Goal: Task Accomplishment & Management: Manage account settings

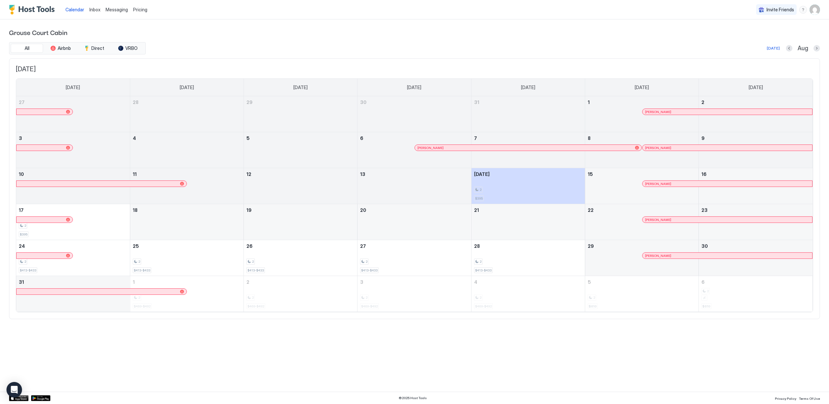
click at [818, 47] on button "Next month" at bounding box center [816, 48] width 6 height 6
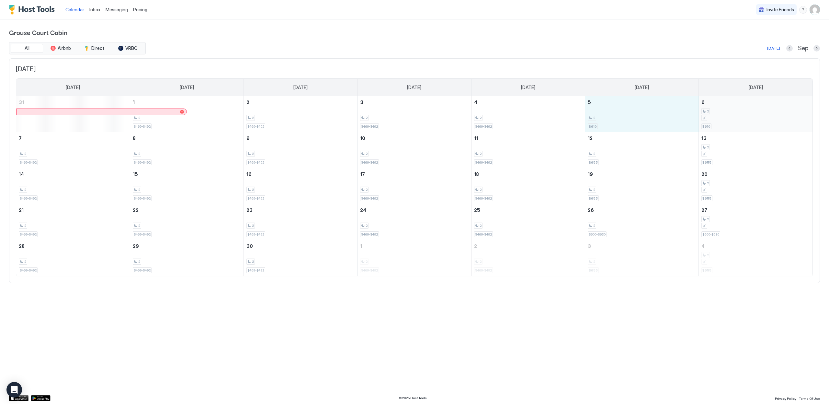
drag, startPoint x: 630, startPoint y: 122, endPoint x: 760, endPoint y: 122, distance: 130.1
click at [760, 122] on tr "31 1 2 $469-$492 2 2 $469-$492 3 2 $469-$492 4 2 $469-$492 5 2 $610 6 2 $610" at bounding box center [414, 114] width 796 height 36
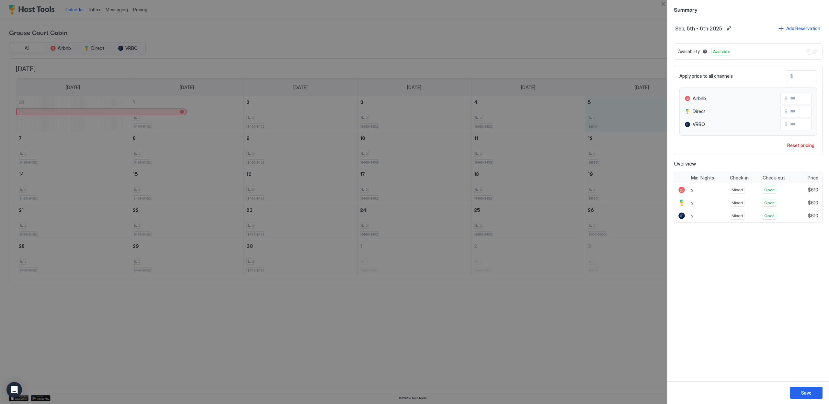
click at [806, 74] on input "***" at bounding box center [819, 76] width 52 height 11
type input "*"
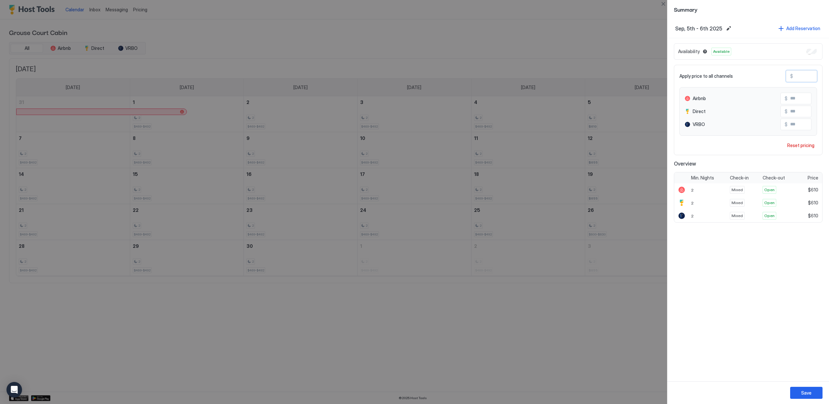
type input "*"
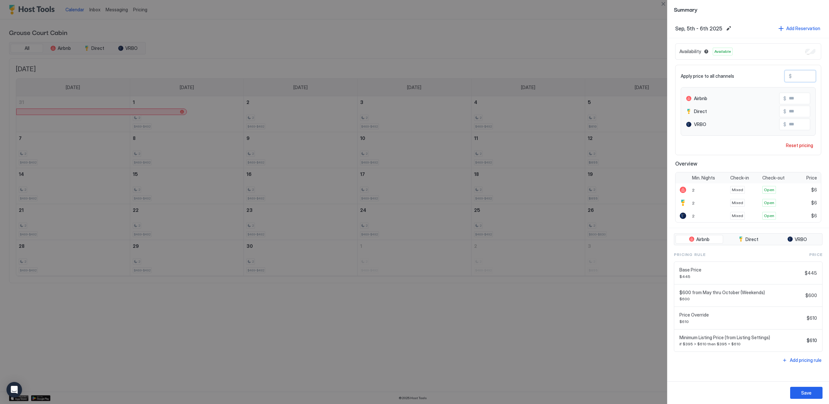
type input "**"
type input "***"
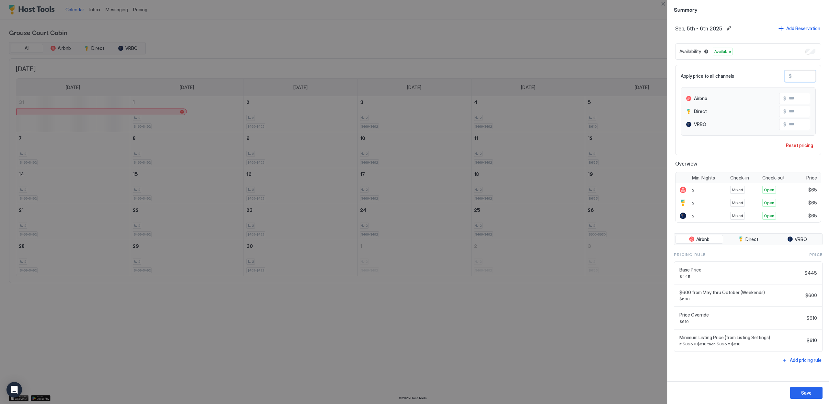
type input "***"
click at [806, 389] on button "Save" at bounding box center [806, 392] width 32 height 12
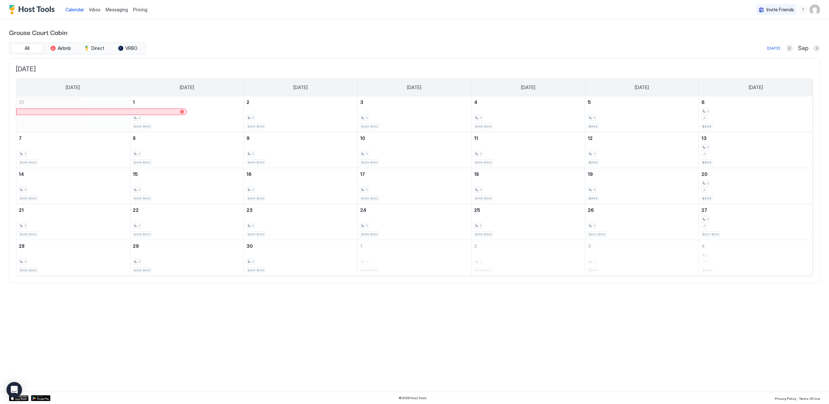
click at [814, 45] on div at bounding box center [816, 48] width 6 height 6
click at [814, 50] on button "Next month" at bounding box center [816, 48] width 6 height 6
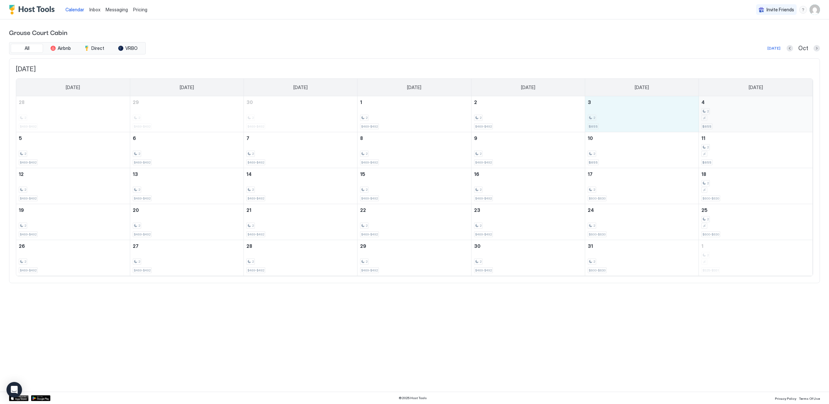
drag, startPoint x: 637, startPoint y: 120, endPoint x: 731, endPoint y: 117, distance: 94.2
click at [731, 117] on tr "28 2 $469-$492 29 2 $469-$492 30 2 $469-$492 1 2 $469-$492 2 2 $469-$492 3 2 $6…" at bounding box center [414, 114] width 796 height 36
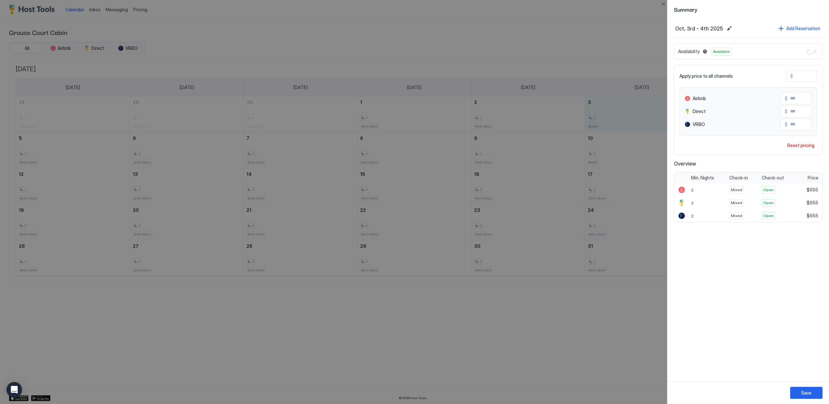
click at [637, 67] on div at bounding box center [414, 202] width 829 height 404
click at [663, 2] on button "Close" at bounding box center [663, 4] width 8 height 8
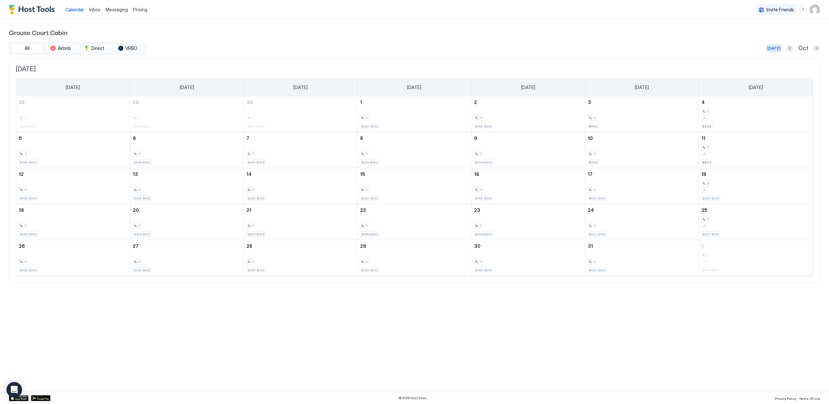
click at [780, 48] on div "[DATE]" at bounding box center [773, 48] width 13 height 6
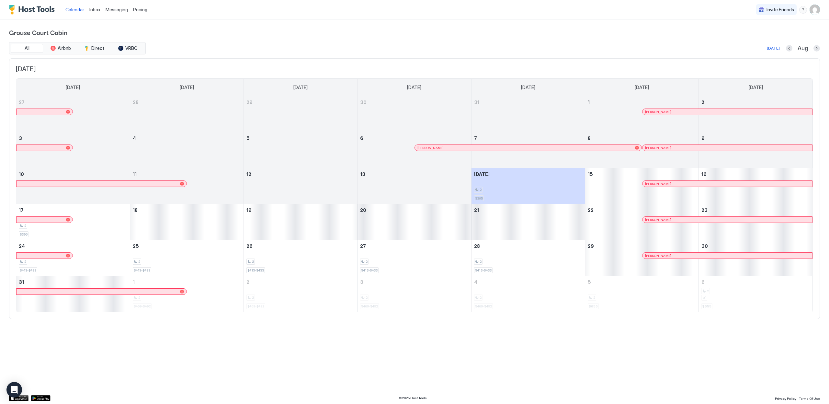
click at [135, 11] on span "Pricing" at bounding box center [140, 10] width 14 height 6
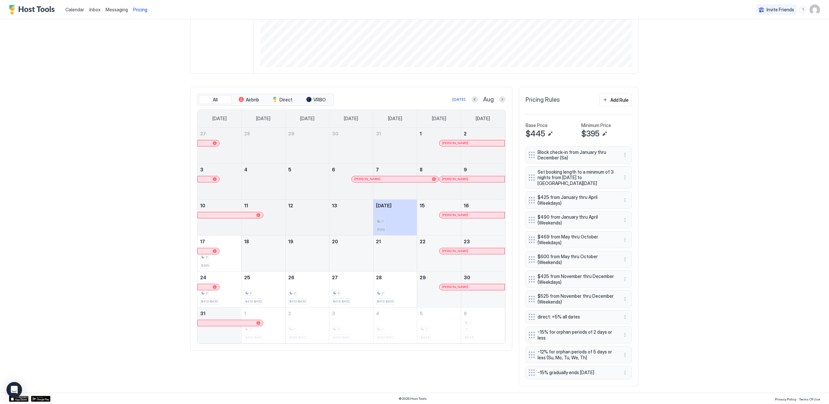
scroll to position [131, 0]
click at [627, 103] on button "Add Rule" at bounding box center [615, 99] width 32 height 13
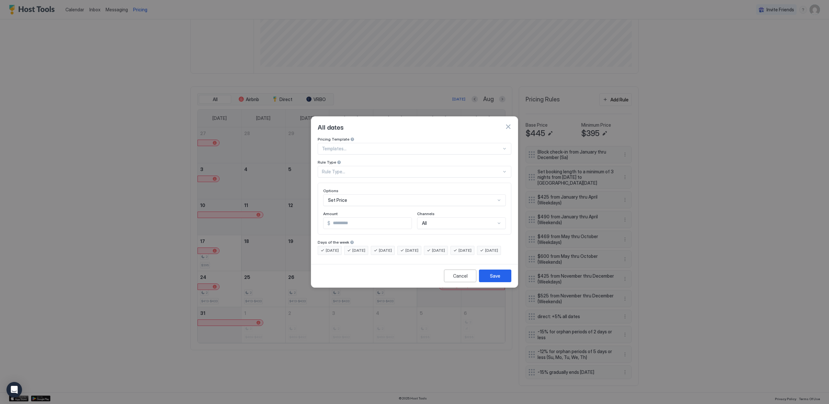
click at [340, 146] on div at bounding box center [412, 149] width 180 height 6
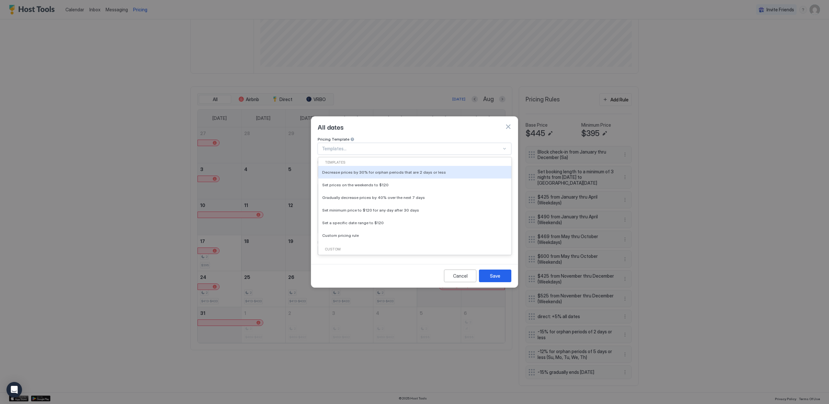
click at [341, 146] on div at bounding box center [412, 149] width 180 height 6
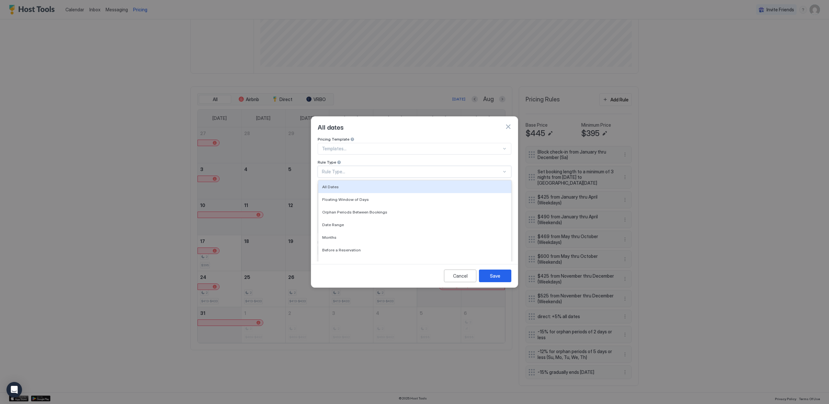
click at [340, 169] on div "Rule Type..." at bounding box center [412, 172] width 180 height 6
click at [338, 180] on div "All Dates" at bounding box center [414, 186] width 193 height 13
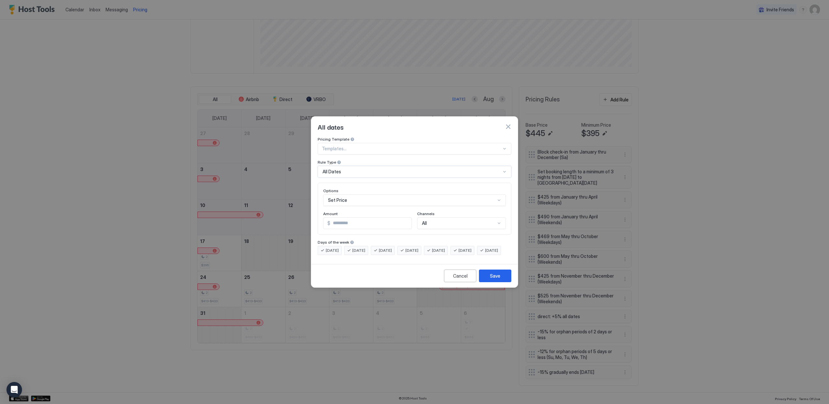
click at [352, 194] on div "Set Price" at bounding box center [414, 200] width 183 height 12
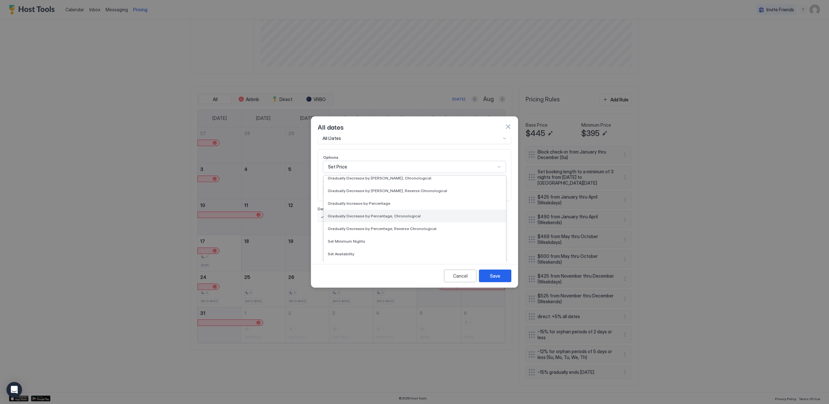
scroll to position [117, 0]
click at [387, 239] on div "Set Availability" at bounding box center [415, 241] width 174 height 5
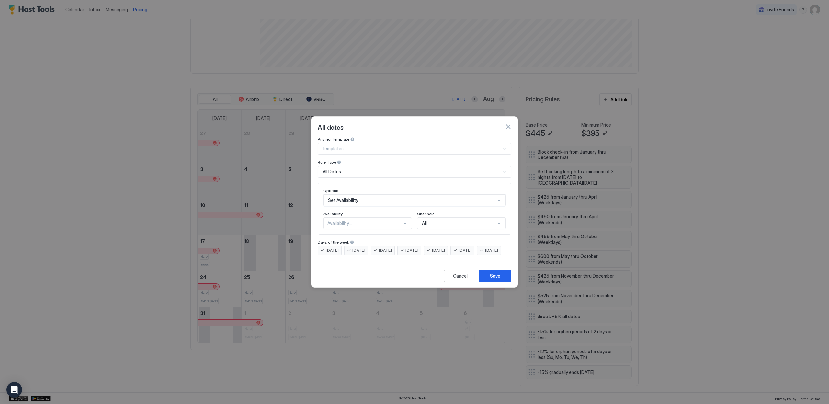
scroll to position [0, 0]
click at [383, 220] on div "Availability..." at bounding box center [364, 223] width 75 height 6
click at [380, 244] on div "Blocked" at bounding box center [368, 250] width 88 height 13
click at [350, 194] on div "Set Availability" at bounding box center [414, 200] width 183 height 12
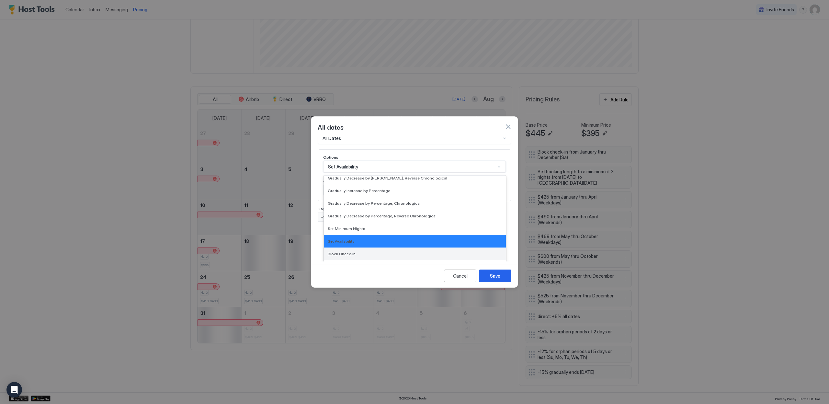
scroll to position [131, 0]
click at [360, 251] on div "Block Check-in" at bounding box center [415, 253] width 174 height 5
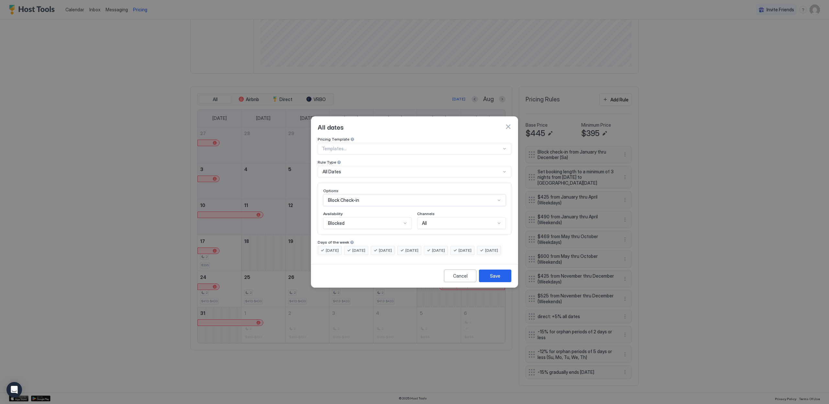
scroll to position [0, 0]
click at [369, 169] on div "All Dates" at bounding box center [411, 172] width 178 height 6
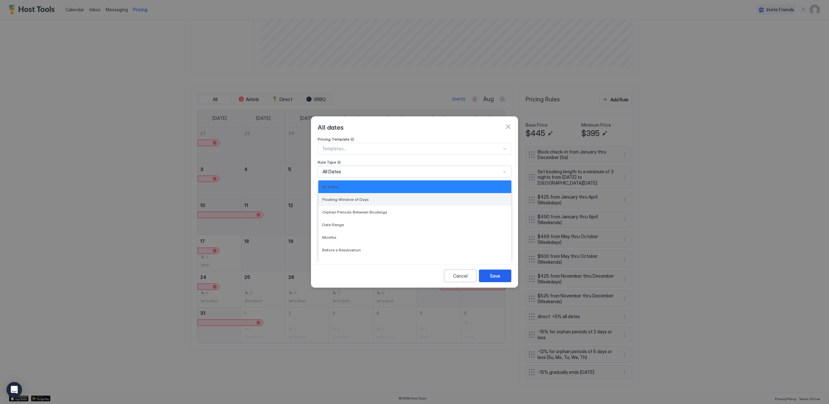
click at [370, 197] on div "Floating Window of Days" at bounding box center [414, 199] width 185 height 5
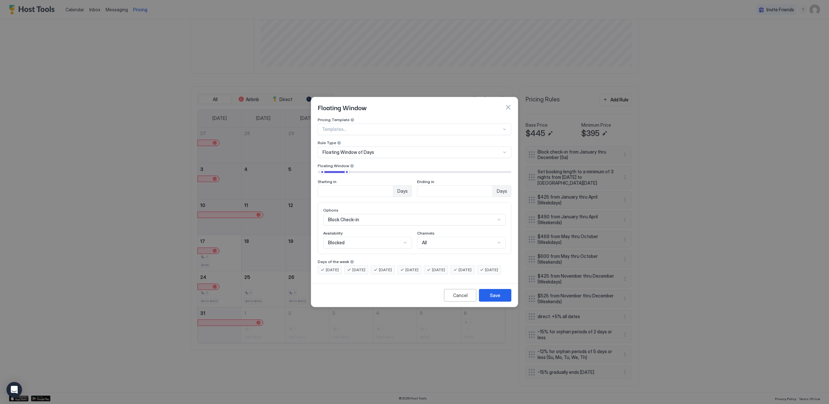
click at [406, 188] on span "Days" at bounding box center [402, 191] width 10 height 6
click at [365, 187] on input "**" at bounding box center [355, 190] width 75 height 11
type input "***"
click at [393, 188] on input "**" at bounding box center [355, 190] width 75 height 11
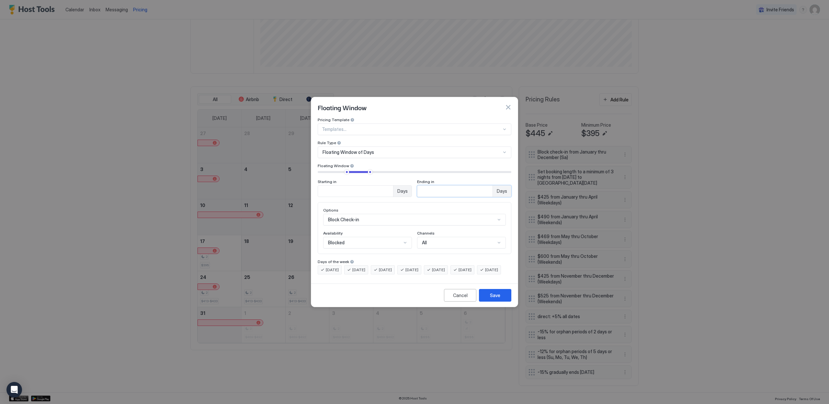
drag, startPoint x: 443, startPoint y: 184, endPoint x: 420, endPoint y: 180, distance: 22.6
click at [393, 185] on input "**" at bounding box center [355, 190] width 75 height 11
type input "***"
click at [414, 179] on div "Starting in *** Days Ending in *** Days" at bounding box center [415, 188] width 194 height 18
click at [390, 214] on div "Block Check-in" at bounding box center [414, 220] width 183 height 12
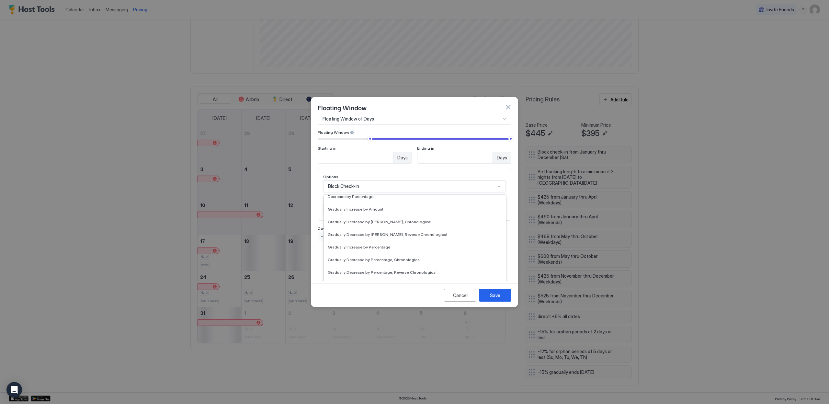
scroll to position [80, 0]
click at [388, 283] on div "Set Minimum Nights" at bounding box center [415, 285] width 174 height 5
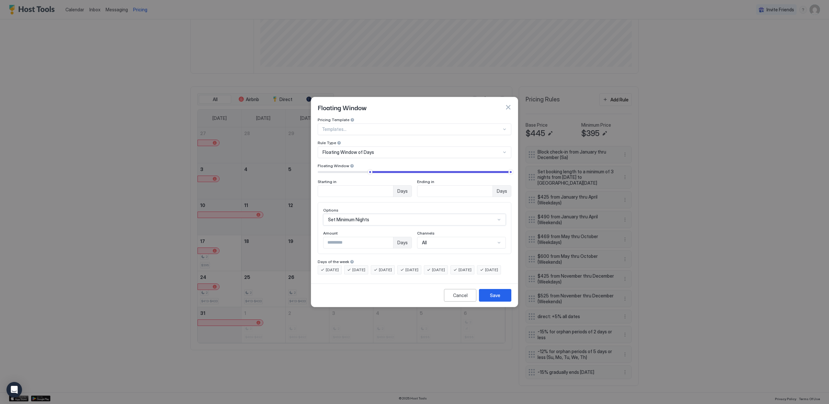
scroll to position [0, 0]
click at [386, 237] on input "*" at bounding box center [358, 242] width 70 height 11
type input "*"
click at [386, 237] on input "*" at bounding box center [358, 242] width 70 height 11
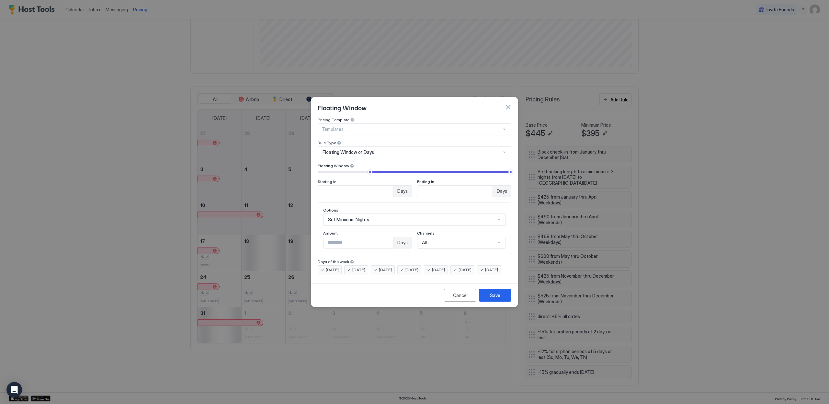
click at [389, 230] on div "Amount" at bounding box center [367, 233] width 89 height 6
click at [362, 185] on input "***" at bounding box center [355, 190] width 75 height 11
click at [381, 173] on div "Starting in *** Days Ending in *** Days" at bounding box center [415, 183] width 194 height 28
click at [353, 185] on input "***" at bounding box center [355, 190] width 75 height 11
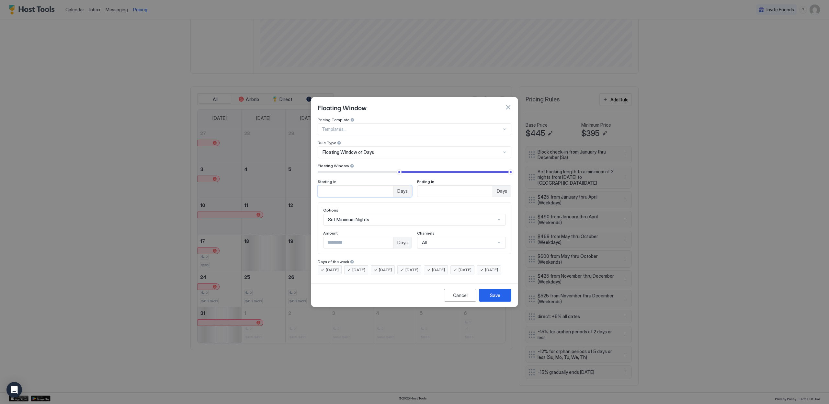
drag, startPoint x: 351, startPoint y: 184, endPoint x: 309, endPoint y: 181, distance: 41.6
click at [318, 185] on input "***" at bounding box center [355, 190] width 75 height 11
type input "**"
click at [347, 202] on div "Options Set Minimum Nights Amount * Days Channels All" at bounding box center [415, 228] width 194 height 52
click at [492, 298] on div "Save" at bounding box center [495, 295] width 10 height 7
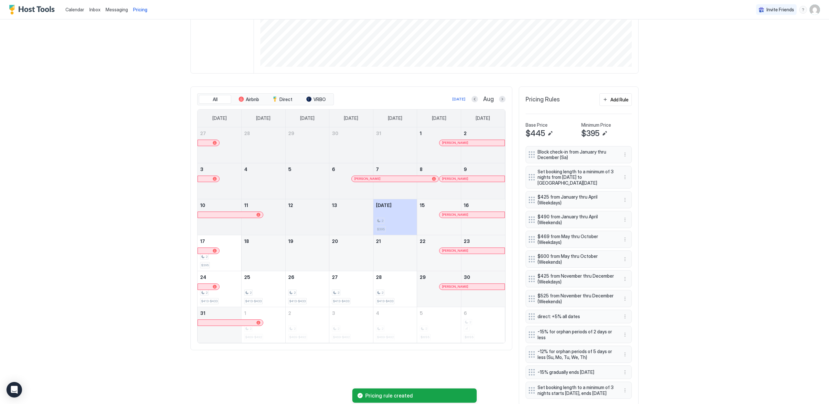
click at [528, 393] on div "Pricing rule created" at bounding box center [414, 395] width 829 height 17
click at [527, 394] on div "Pricing rule created" at bounding box center [414, 395] width 829 height 17
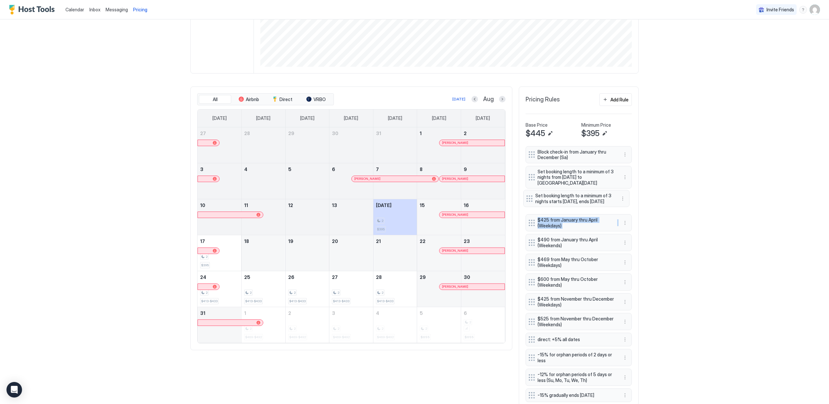
drag, startPoint x: 529, startPoint y: 393, endPoint x: 529, endPoint y: 202, distance: 191.6
click at [529, 202] on div "Block check-in from January thru December (Sa) Set booking length to a minimum …" at bounding box center [578, 272] width 106 height 253
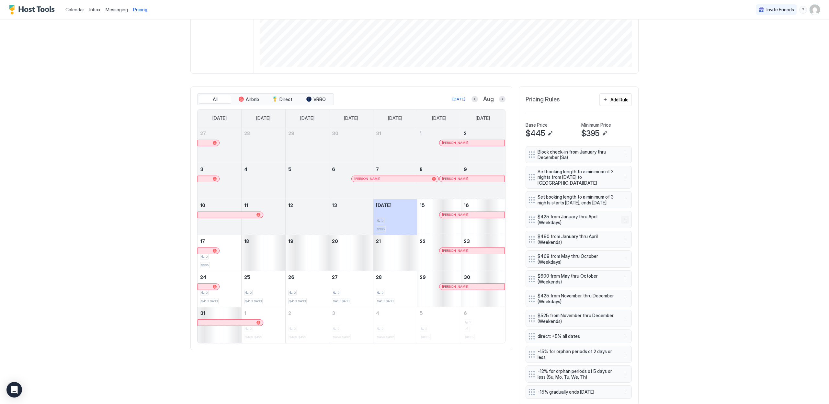
click at [666, 237] on div "Calendar Inbox Messaging Pricing Invite Friends HH Home Pricing Grouse Court Ca…" at bounding box center [414, 202] width 829 height 404
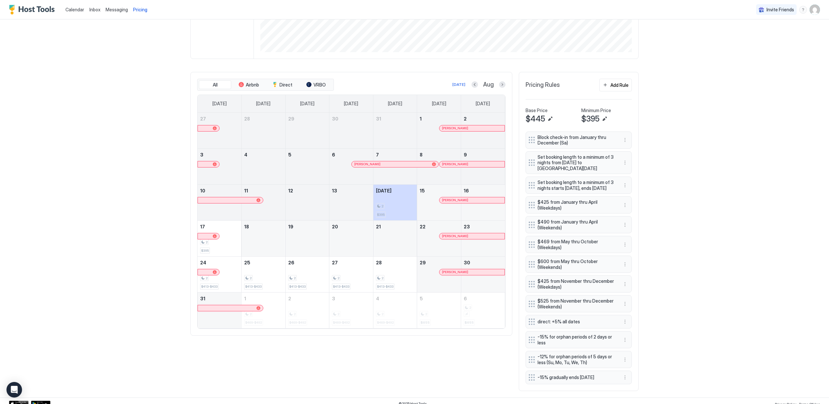
scroll to position [133, 0]
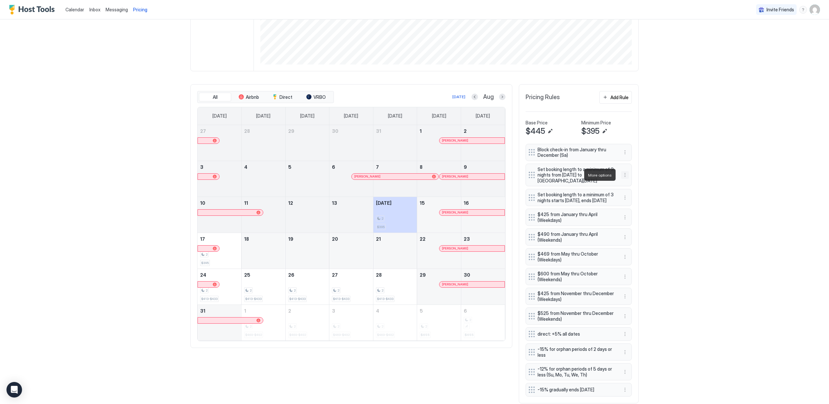
click at [623, 176] on button "More options" at bounding box center [625, 175] width 8 height 8
click at [633, 205] on span "Delete" at bounding box center [635, 204] width 12 height 5
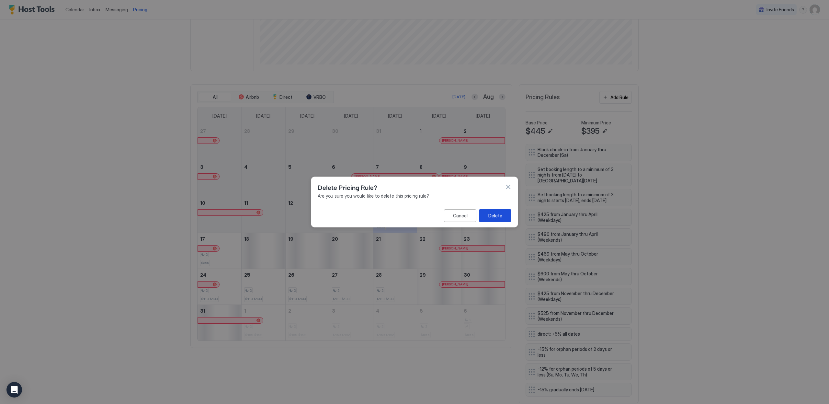
click at [484, 215] on button "Delete" at bounding box center [495, 215] width 32 height 13
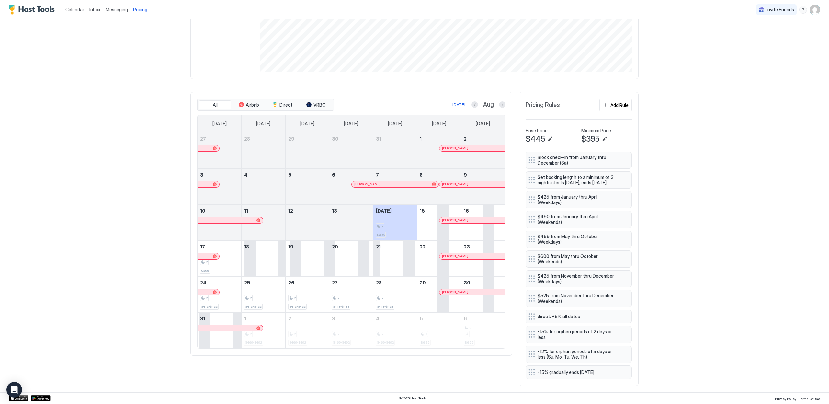
scroll to position [131, 0]
click at [499, 101] on button "Next month" at bounding box center [502, 104] width 6 height 6
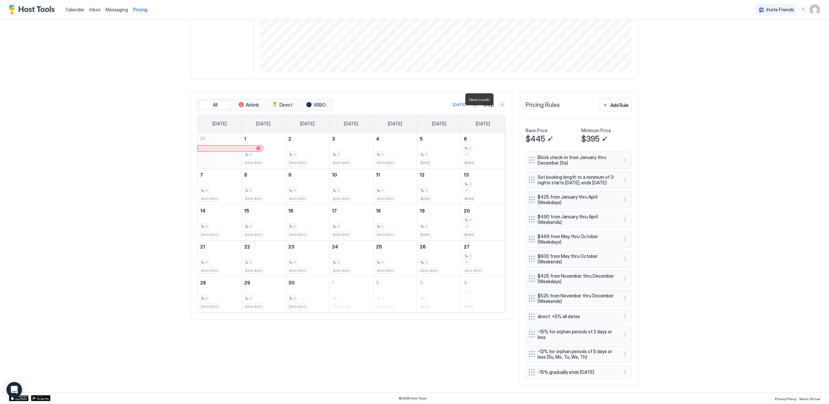
click at [499, 101] on button "Next month" at bounding box center [502, 104] width 6 height 6
click at [500, 101] on button "Next month" at bounding box center [502, 104] width 6 height 6
click at [458, 102] on div "[DATE]" at bounding box center [458, 105] width 13 height 6
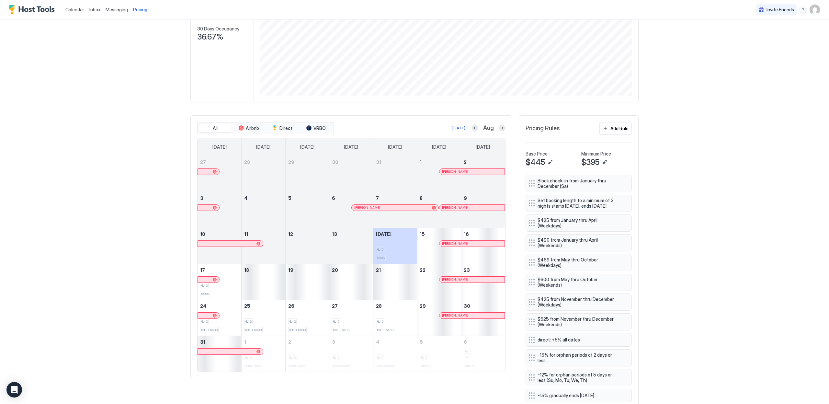
scroll to position [102, 0]
click at [502, 128] on button "Next month" at bounding box center [502, 128] width 6 height 6
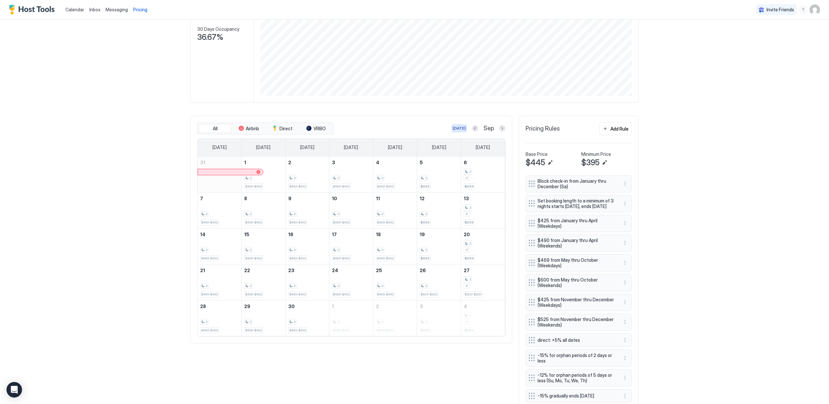
click at [462, 128] on div "[DATE]" at bounding box center [458, 128] width 13 height 6
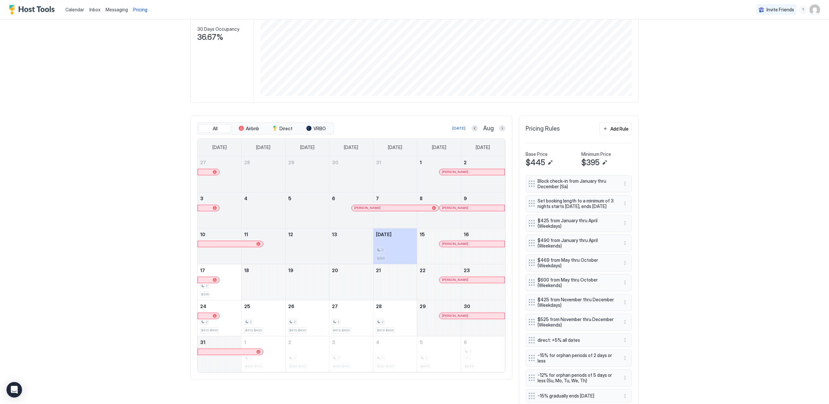
click at [147, 138] on div "Calendar Inbox Messaging Pricing Invite Friends HH Home Pricing Grouse Court Ca…" at bounding box center [414, 202] width 829 height 404
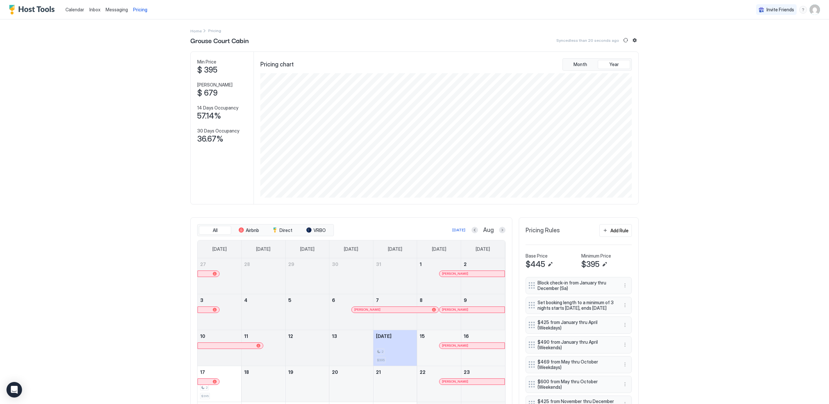
scroll to position [131, 0]
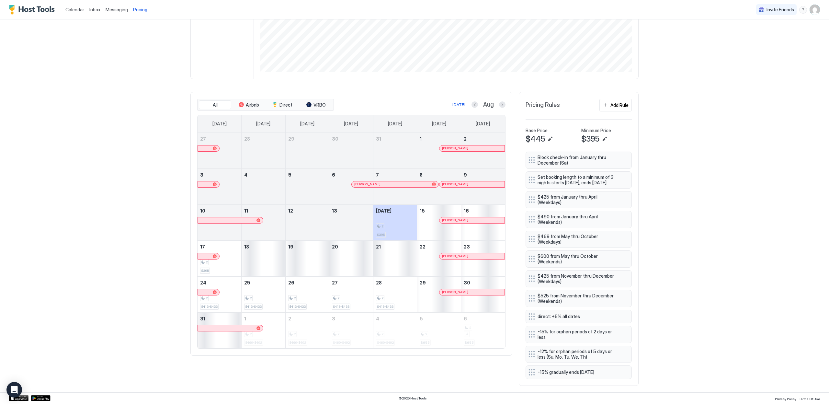
click at [112, 193] on div "Calendar Inbox Messaging Pricing Invite Friends HH Home Pricing Grouse Court Ca…" at bounding box center [414, 202] width 829 height 404
click at [500, 101] on button "Next month" at bounding box center [502, 104] width 6 height 6
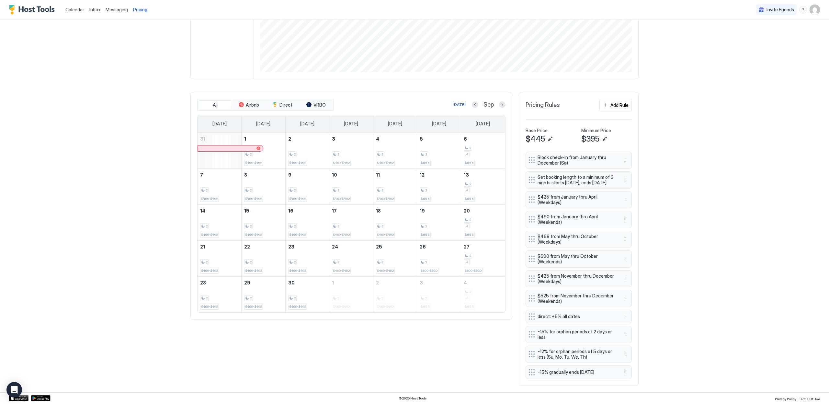
click at [477, 101] on div "Sep" at bounding box center [489, 104] width 34 height 7
click at [474, 101] on button "Previous month" at bounding box center [475, 104] width 6 height 6
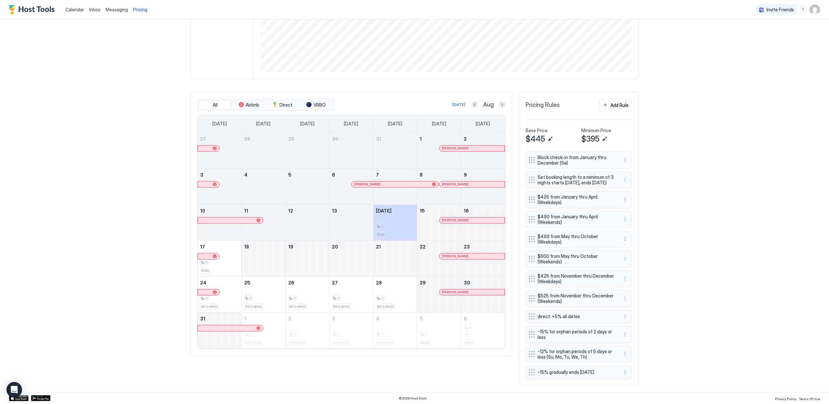
click at [121, 225] on div "Calendar Inbox Messaging Pricing Invite Friends HH Home Pricing Grouse Court Ca…" at bounding box center [414, 202] width 829 height 404
click at [111, 170] on div "Calendar Inbox Messaging Pricing Invite Friends HH Home Pricing Grouse Court Ca…" at bounding box center [414, 202] width 829 height 404
click at [503, 101] on button "Next month" at bounding box center [502, 104] width 6 height 6
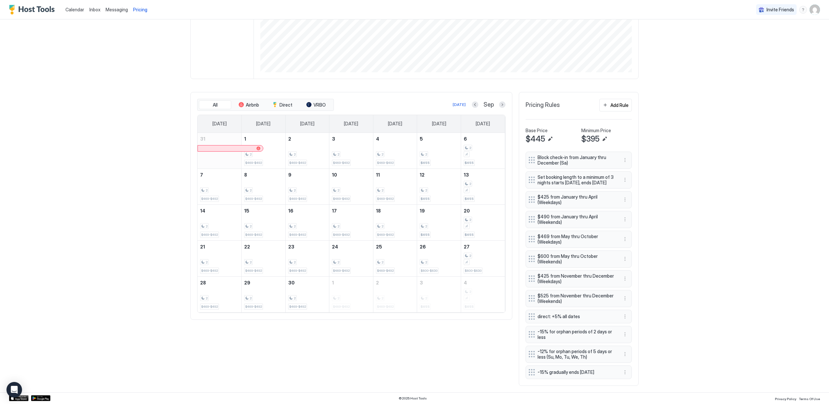
click at [131, 167] on div "Calendar Inbox Messaging Pricing Invite Friends HH Home Pricing Grouse Court Ca…" at bounding box center [414, 202] width 829 height 404
click at [425, 259] on div "2" at bounding box center [423, 262] width 8 height 6
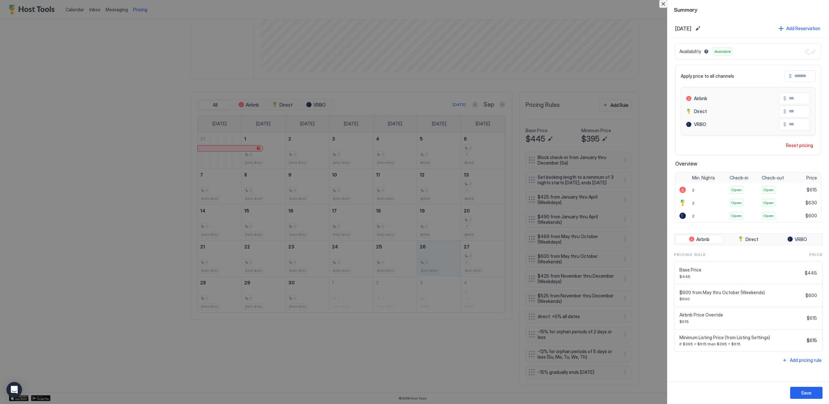
click at [664, 2] on button "Close" at bounding box center [663, 4] width 8 height 8
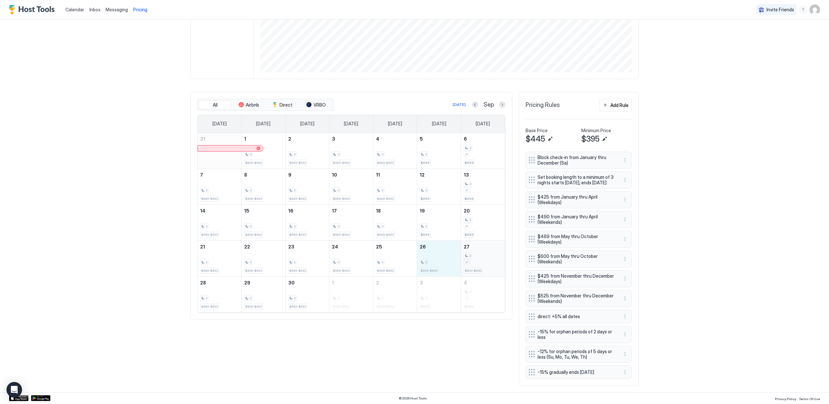
drag, startPoint x: 429, startPoint y: 255, endPoint x: 473, endPoint y: 258, distance: 43.4
click at [473, 258] on tr "21 2 $469-$492 22 2 $469-$492 23 2 $469-$492 24 2 $469-$492 25 2 $469-$492 26 2…" at bounding box center [350, 258] width 307 height 36
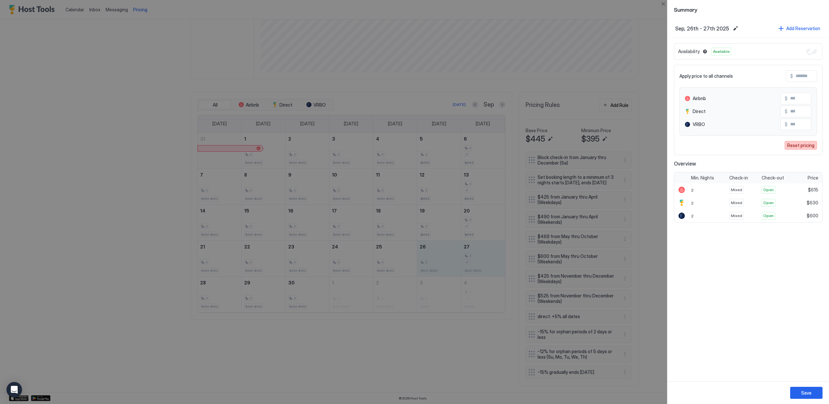
click at [794, 149] on button "Reset pricing" at bounding box center [800, 145] width 32 height 9
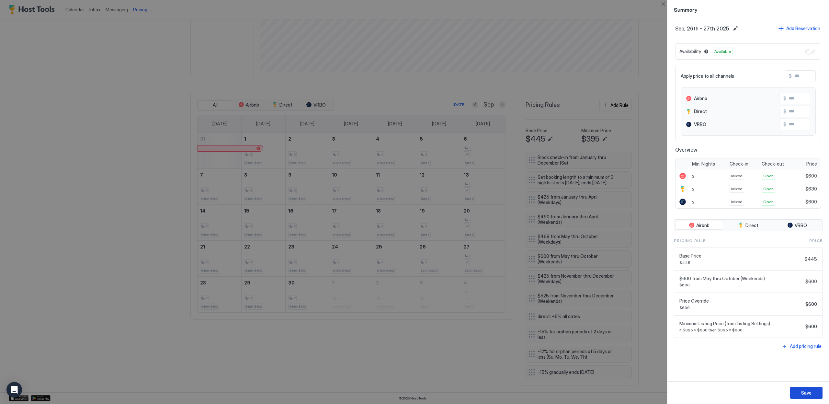
click at [800, 396] on button "Save" at bounding box center [806, 392] width 32 height 12
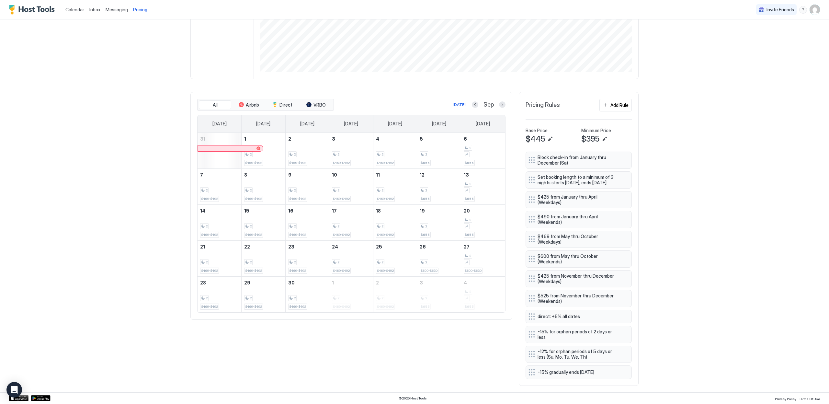
click at [459, 321] on div "All Airbnb Direct VRBO [DATE] Sep [DATE] [DATE] [DATE] [DATE] [DATE] [DATE] [DA…" at bounding box center [414, 239] width 448 height 294
